Goal: Manage account settings

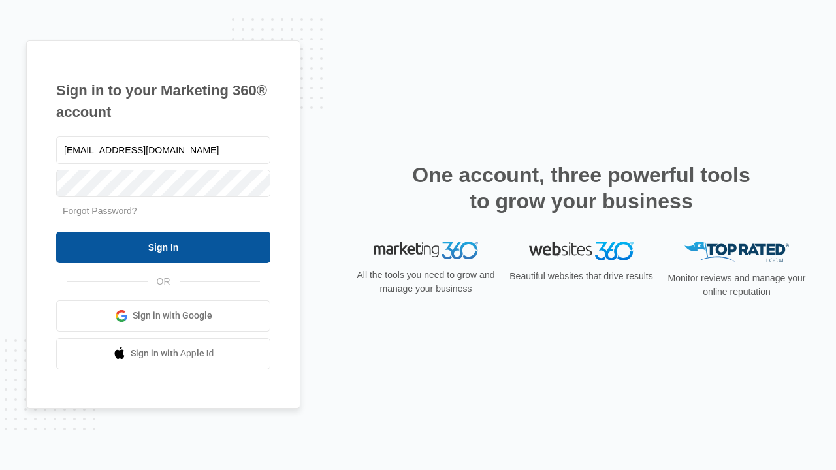
click at [163, 247] on input "Sign In" at bounding box center [163, 247] width 214 height 31
